Goal: Book appointment/travel/reservation

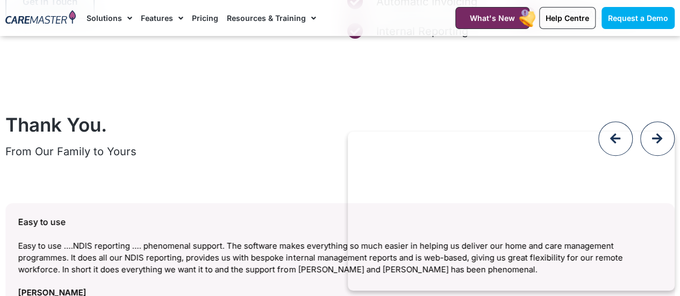
scroll to position [4349, 0]
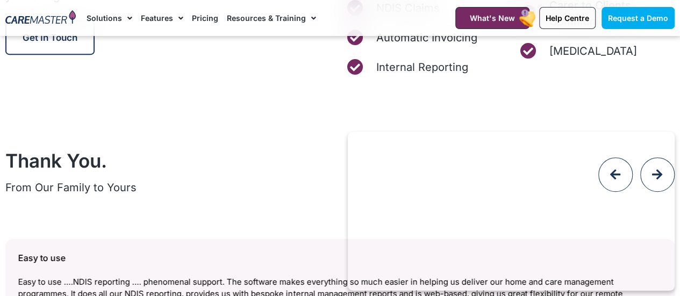
click at [58, 19] on img at bounding box center [40, 18] width 70 height 16
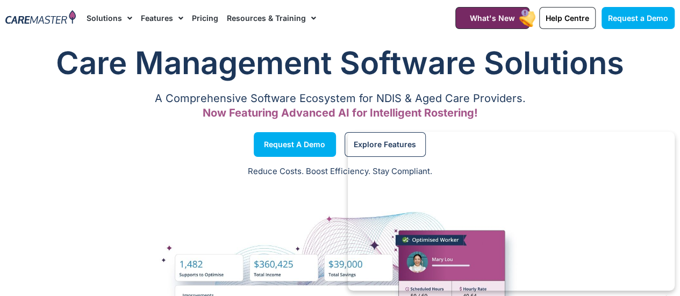
drag, startPoint x: 12, startPoint y: 1, endPoint x: 48, endPoint y: 5, distance: 36.3
click at [17, 47] on h1 "Care Management Software Solutions" at bounding box center [339, 62] width 669 height 43
